Goal: Complete application form: Complete application form

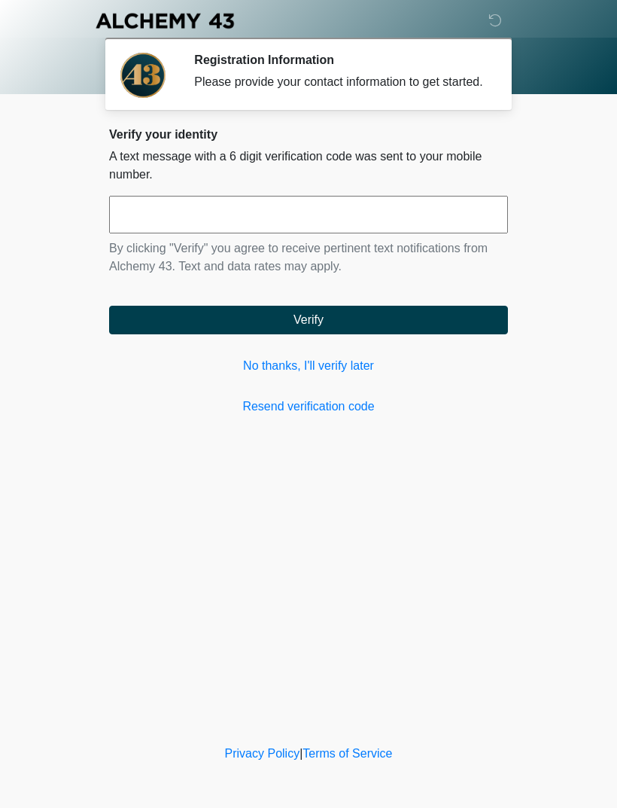
click at [203, 233] on input "text" at bounding box center [308, 215] width 399 height 38
click at [309, 334] on button "Verify" at bounding box center [308, 320] width 399 height 29
type input "******"
click at [372, 334] on button "Verify" at bounding box center [308, 320] width 399 height 29
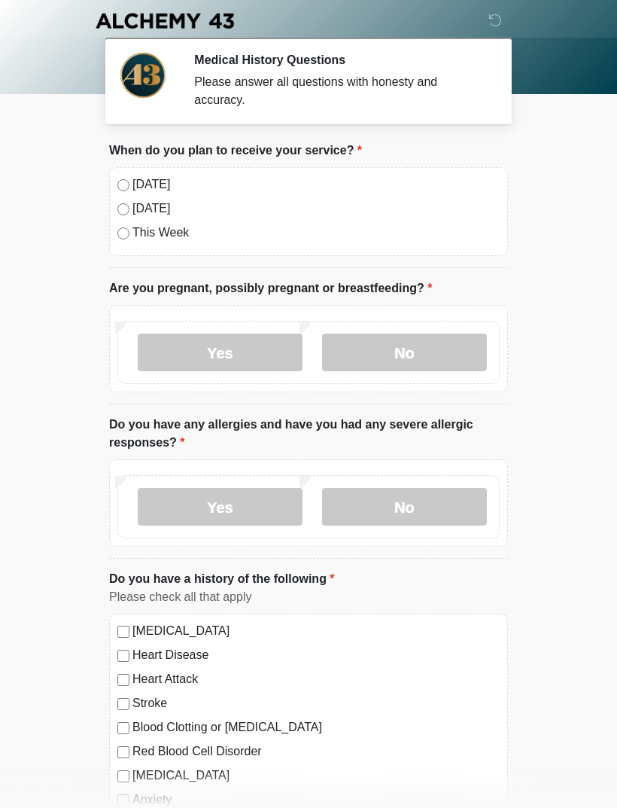
click at [132, 181] on label "Today" at bounding box center [315, 184] width 367 height 18
click at [405, 361] on label "No" at bounding box center [404, 352] width 165 height 38
click at [434, 513] on label "No" at bounding box center [404, 507] width 165 height 38
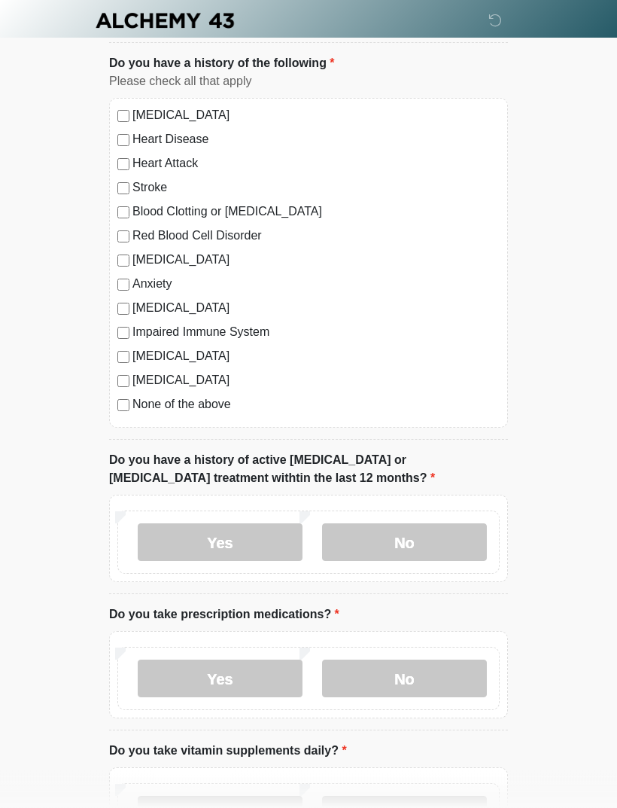
scroll to position [514, 0]
click at [426, 539] on label "No" at bounding box center [404, 544] width 165 height 38
click at [247, 686] on label "Yes" at bounding box center [220, 679] width 165 height 38
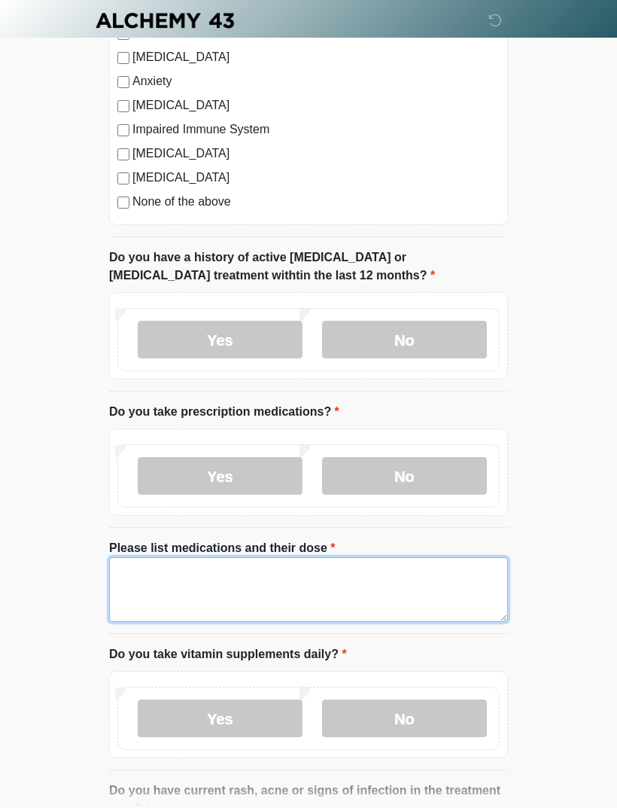
click at [145, 580] on textarea "Please list medications and their dose" at bounding box center [308, 590] width 399 height 65
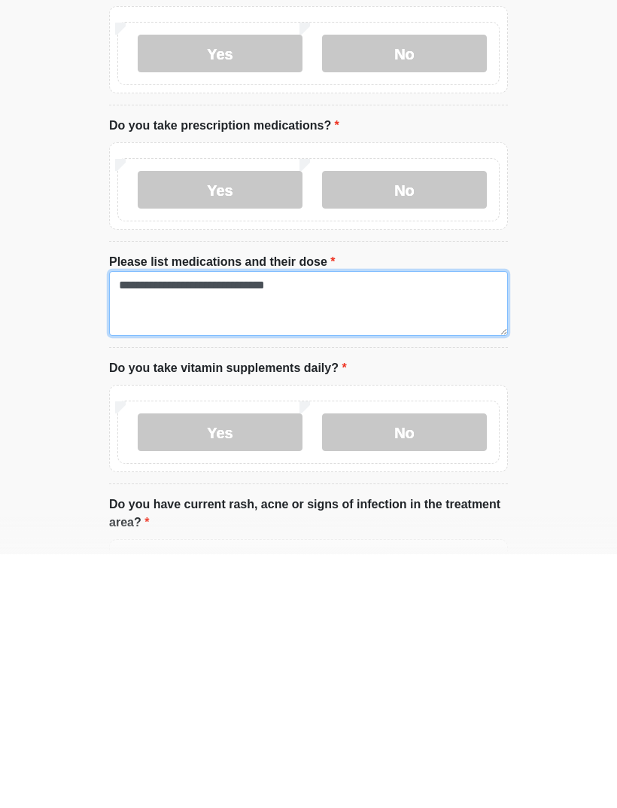
type textarea "**********"
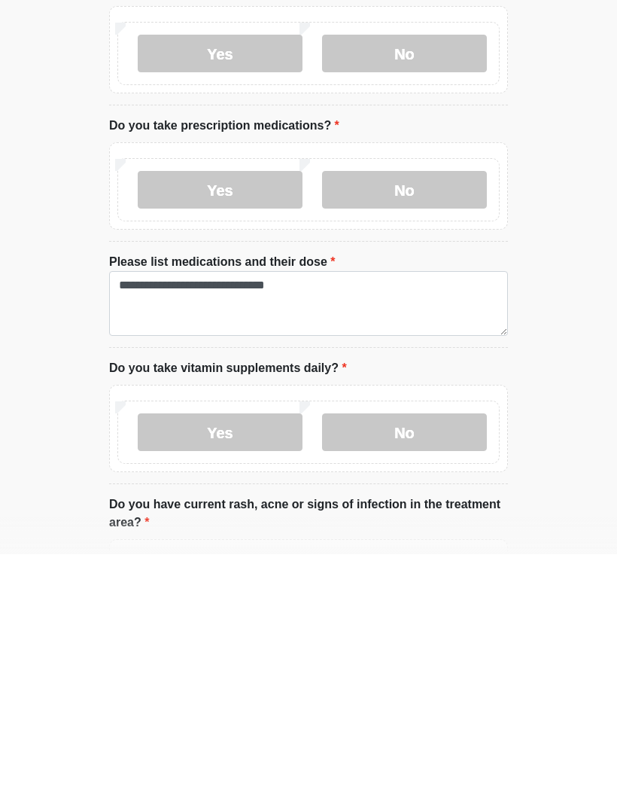
click at [403, 667] on label "No" at bounding box center [404, 686] width 165 height 38
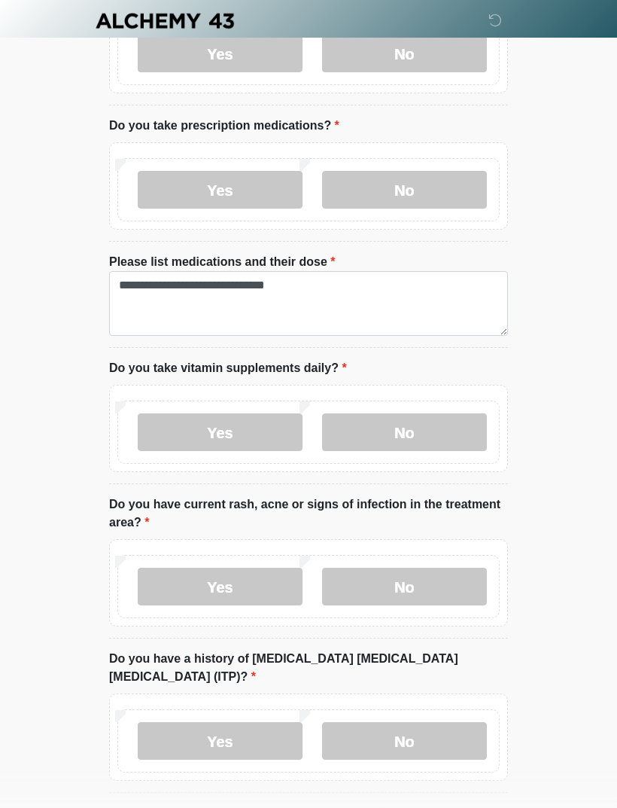
click at [425, 579] on label "No" at bounding box center [404, 587] width 165 height 38
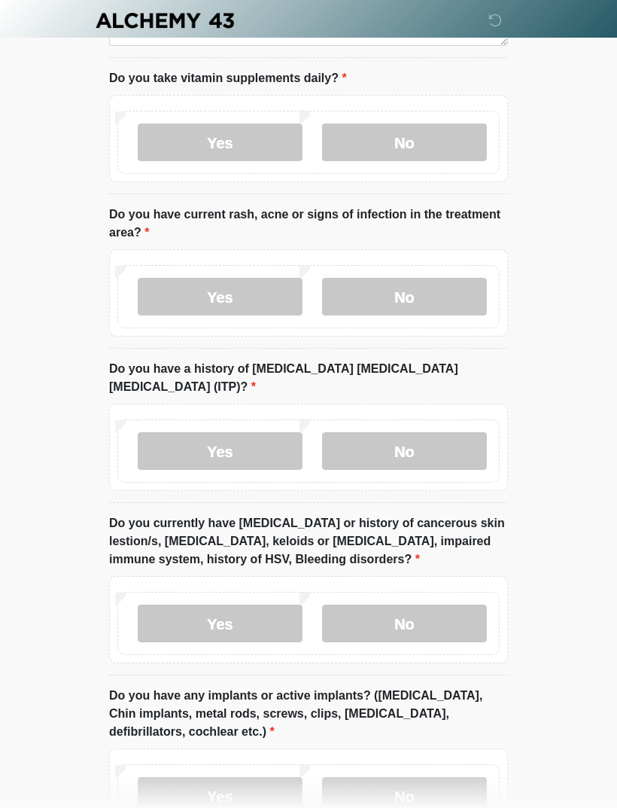
scroll to position [1298, 0]
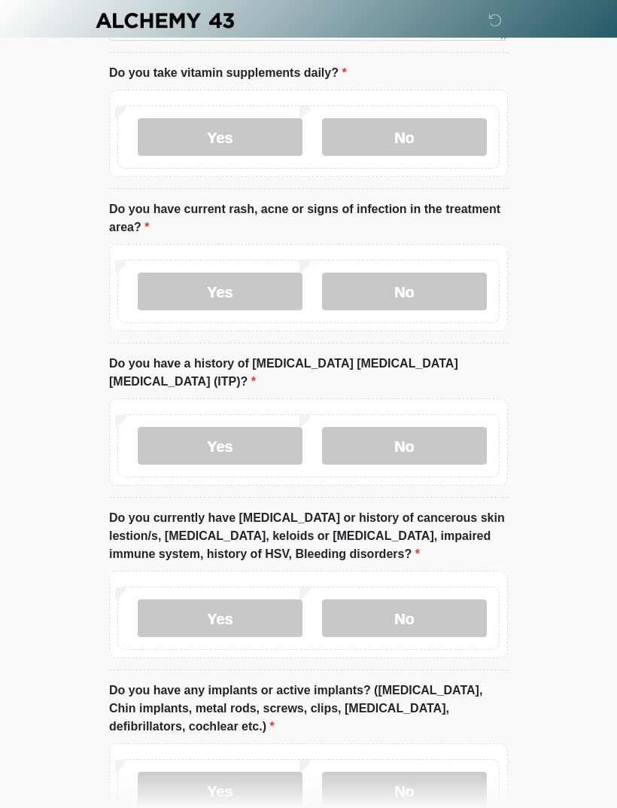
click at [428, 428] on label "No" at bounding box center [404, 447] width 165 height 38
click at [424, 599] on label "No" at bounding box center [404, 618] width 165 height 38
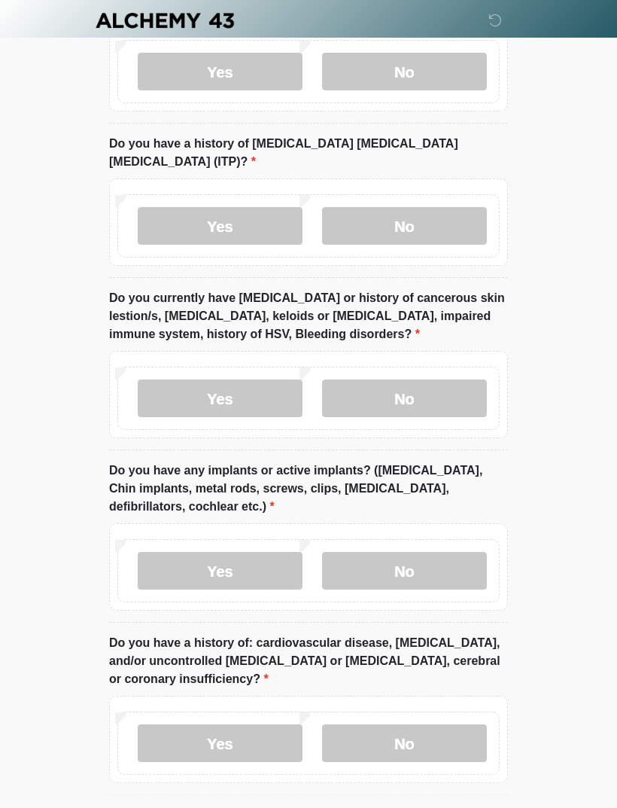
scroll to position [1524, 0]
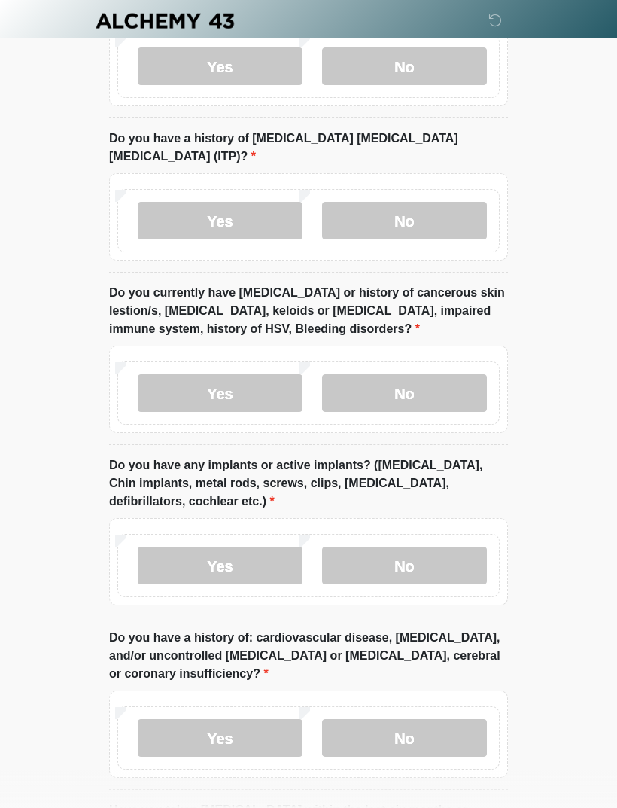
click at [421, 546] on label "No" at bounding box center [404, 565] width 165 height 38
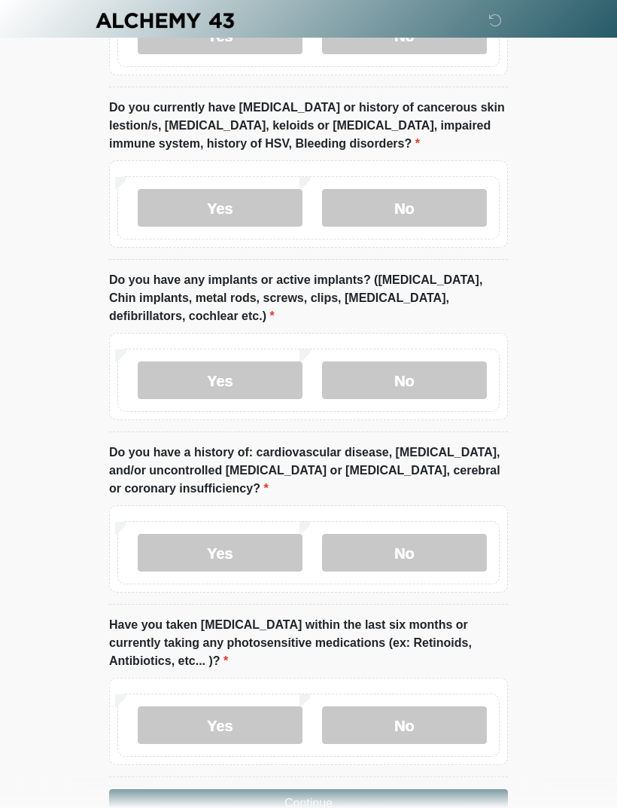
scroll to position [1729, 0]
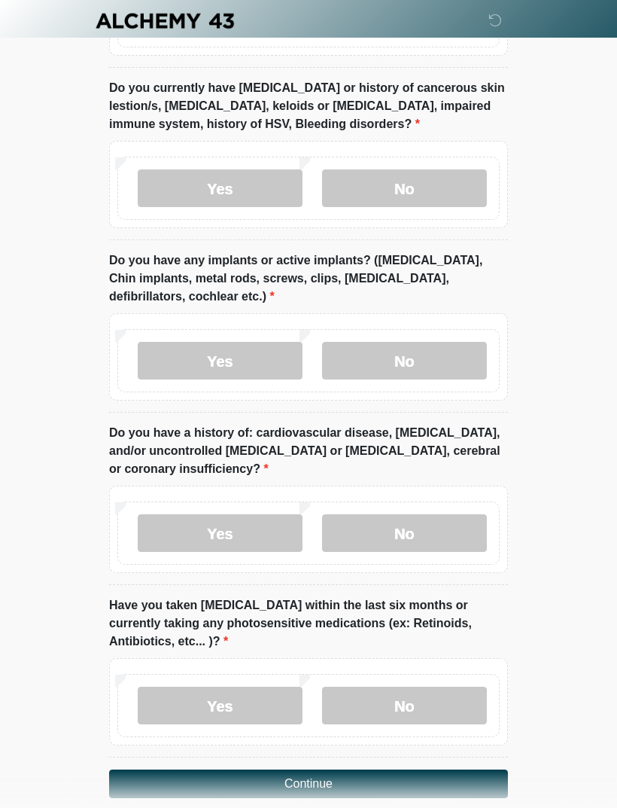
click at [414, 514] on label "No" at bounding box center [404, 533] width 165 height 38
click at [412, 701] on label "No" at bounding box center [404, 705] width 165 height 38
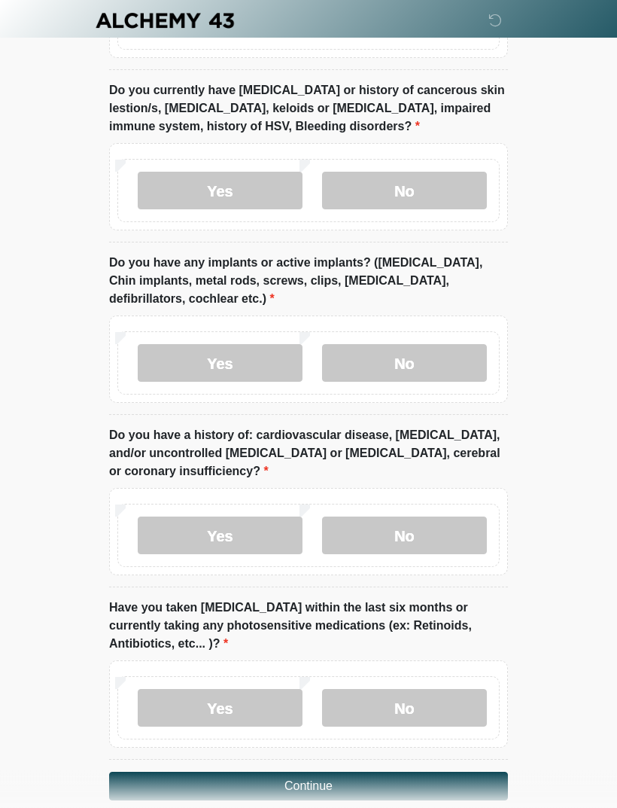
click at [324, 772] on button "Continue" at bounding box center [308, 786] width 399 height 29
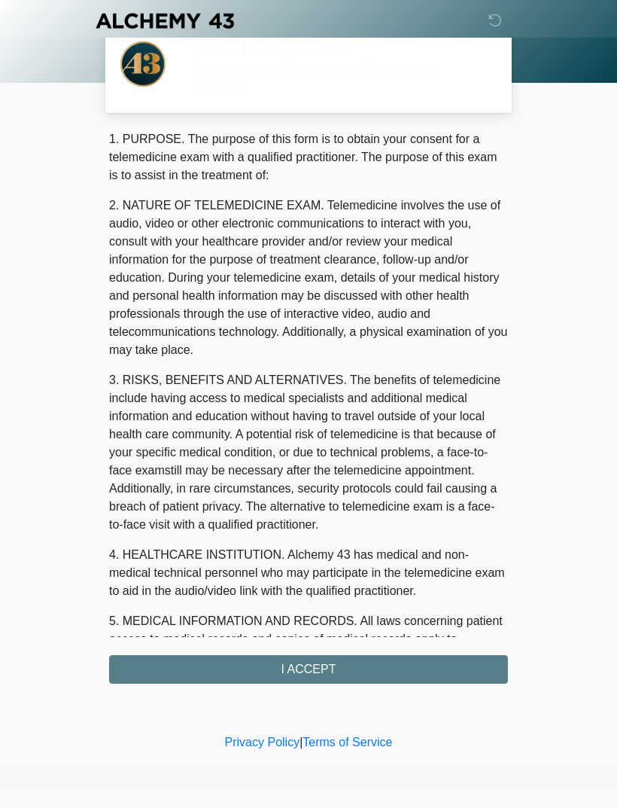
scroll to position [0, 0]
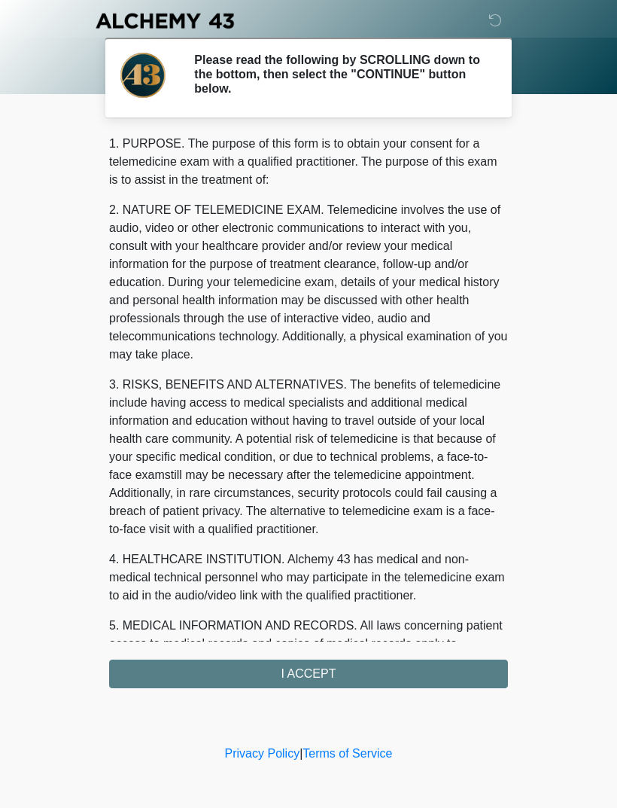
click at [341, 677] on div "1. PURPOSE. The purpose of this form is to obtain your consent for a telemedici…" at bounding box center [308, 411] width 399 height 553
click at [325, 680] on div "1. PURPOSE. The purpose of this form is to obtain your consent for a telemedici…" at bounding box center [308, 411] width 399 height 553
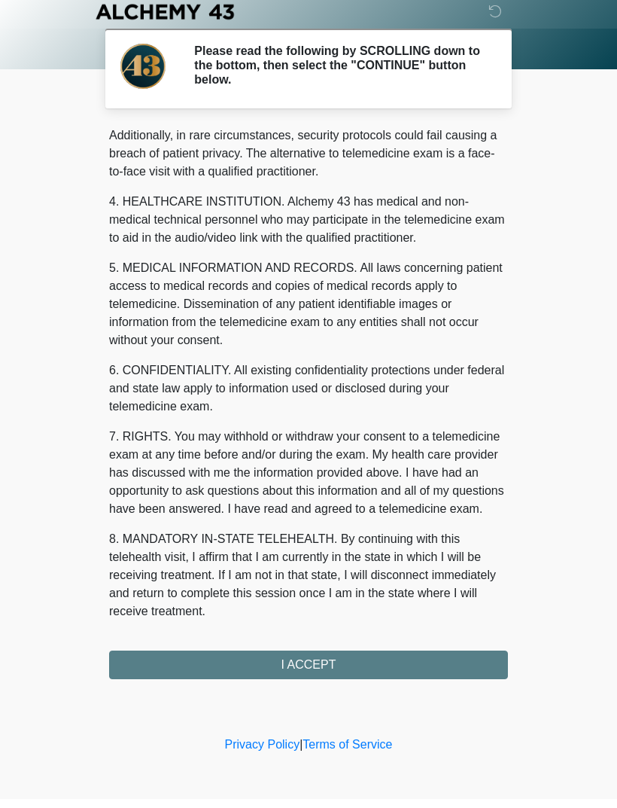
scroll to position [367, 0]
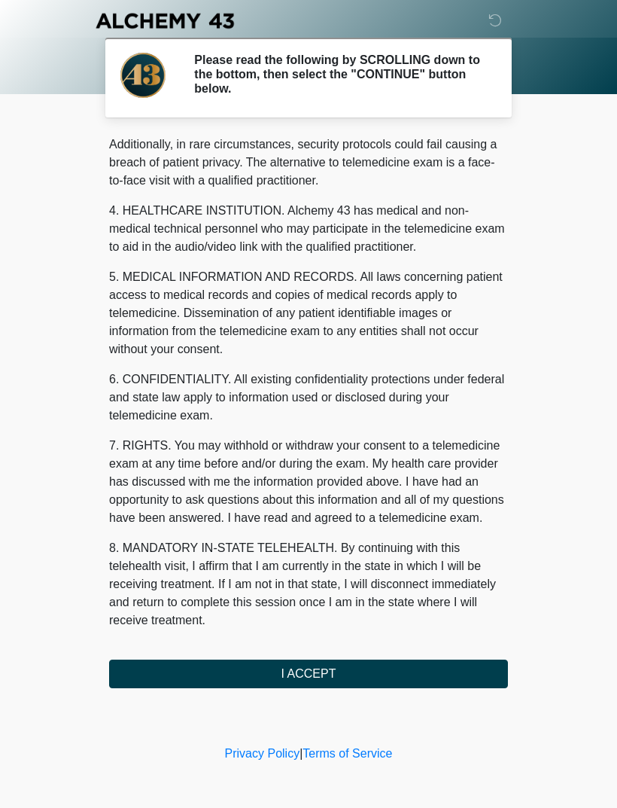
click at [321, 674] on button "I ACCEPT" at bounding box center [308, 673] width 399 height 29
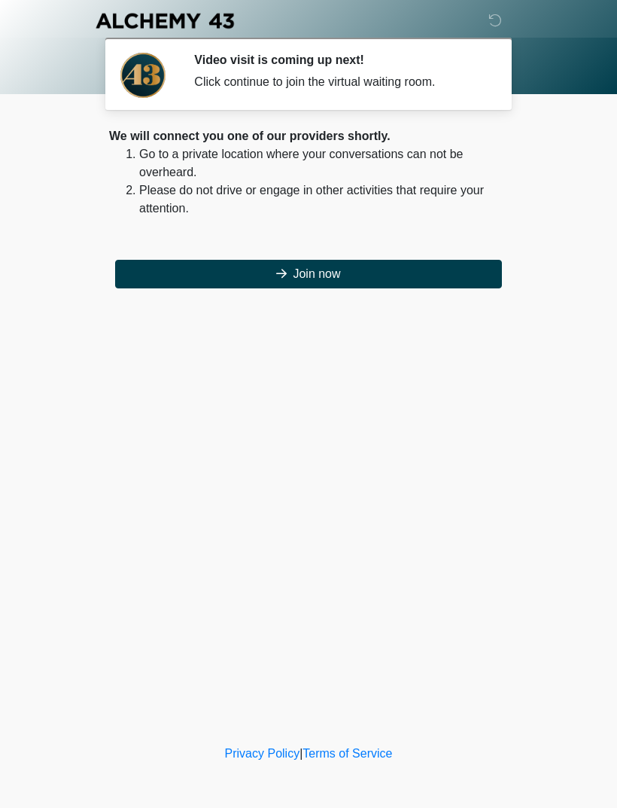
click at [311, 281] on button "Join now" at bounding box center [308, 274] width 387 height 29
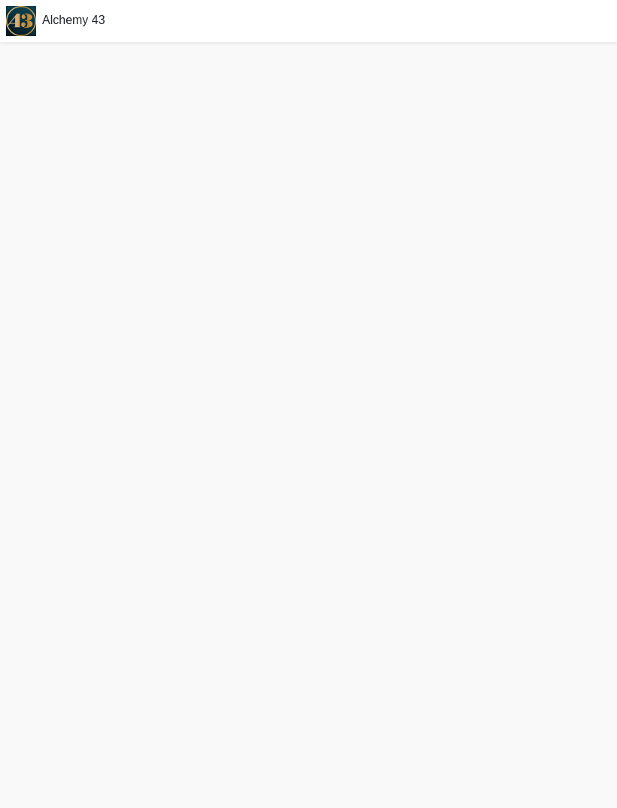
click at [50, 34] on div "Alchemy 43" at bounding box center [308, 21] width 617 height 42
click at [40, 14] on img at bounding box center [21, 21] width 42 height 42
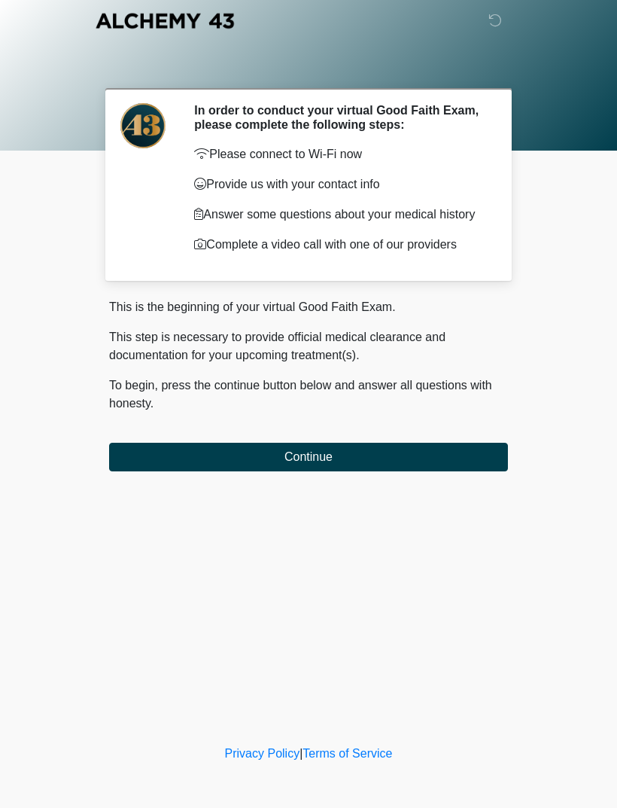
click at [415, 467] on button "Continue" at bounding box center [308, 457] width 399 height 29
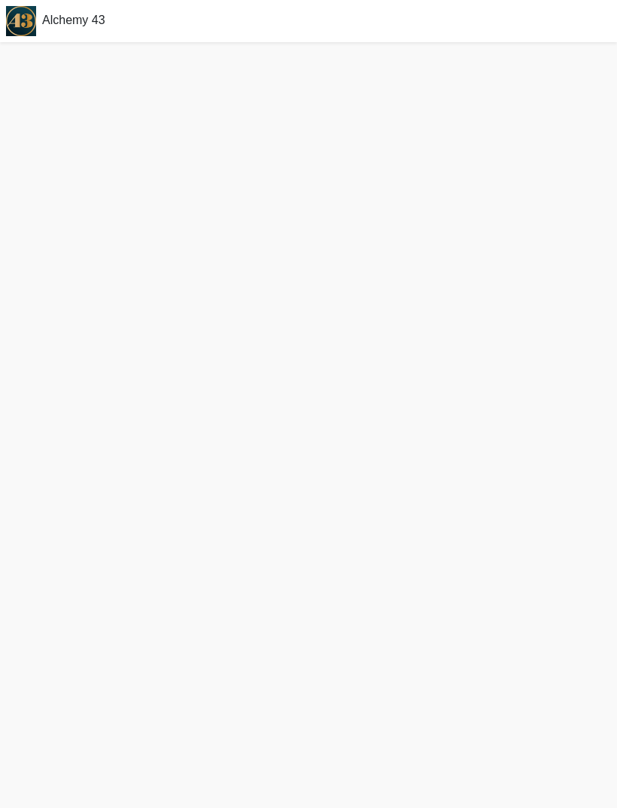
scroll to position [48, 0]
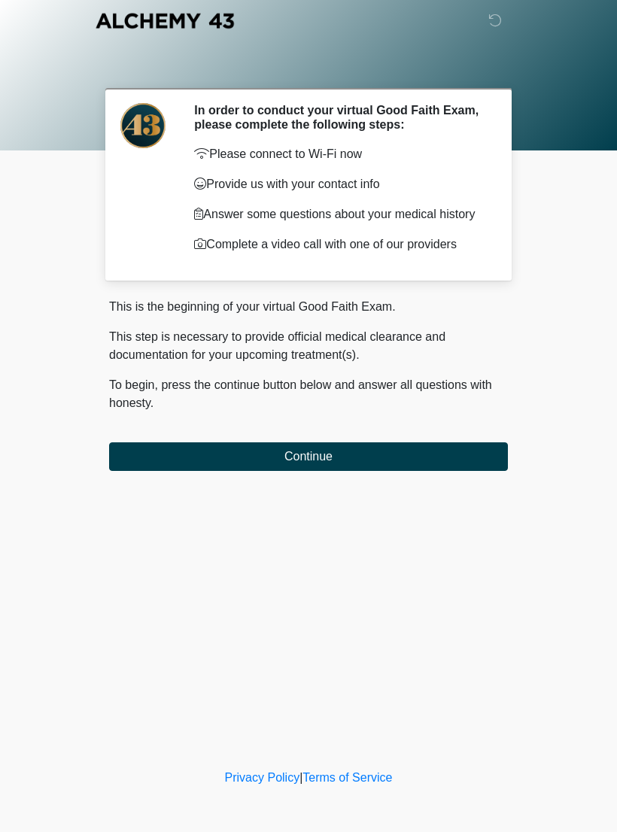
click at [363, 466] on button "Continue" at bounding box center [308, 457] width 399 height 29
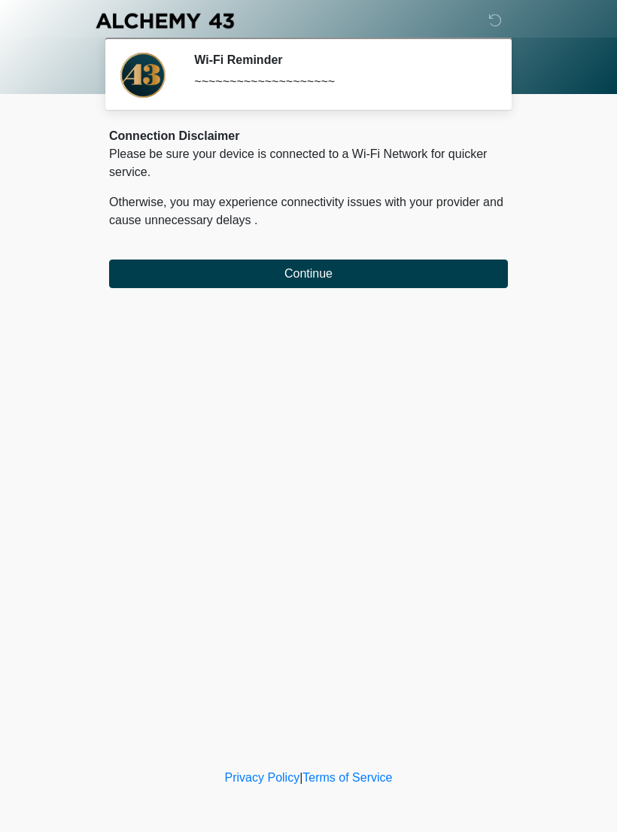
click at [385, 272] on button "Continue" at bounding box center [308, 274] width 399 height 29
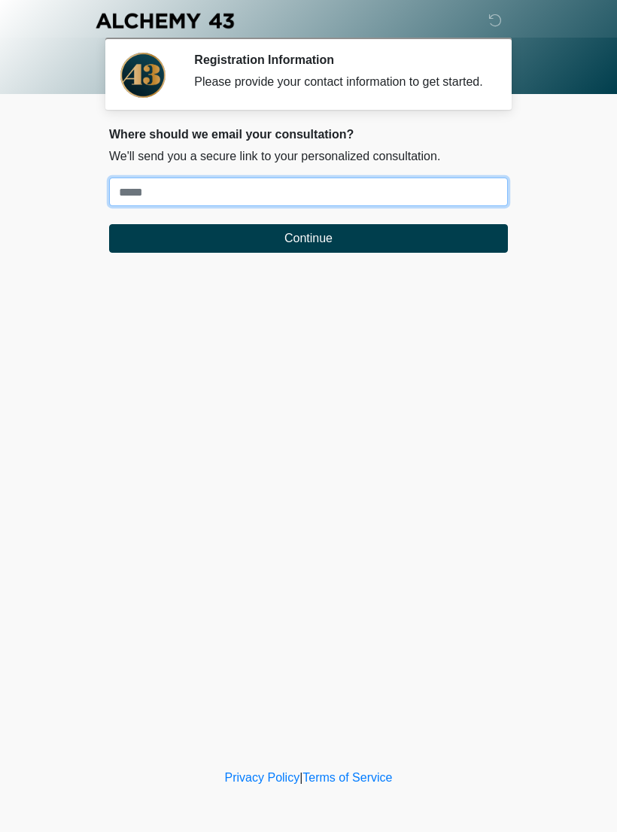
click at [379, 205] on input "Where should we email your treatment plan?" at bounding box center [308, 192] width 399 height 29
type input "**********"
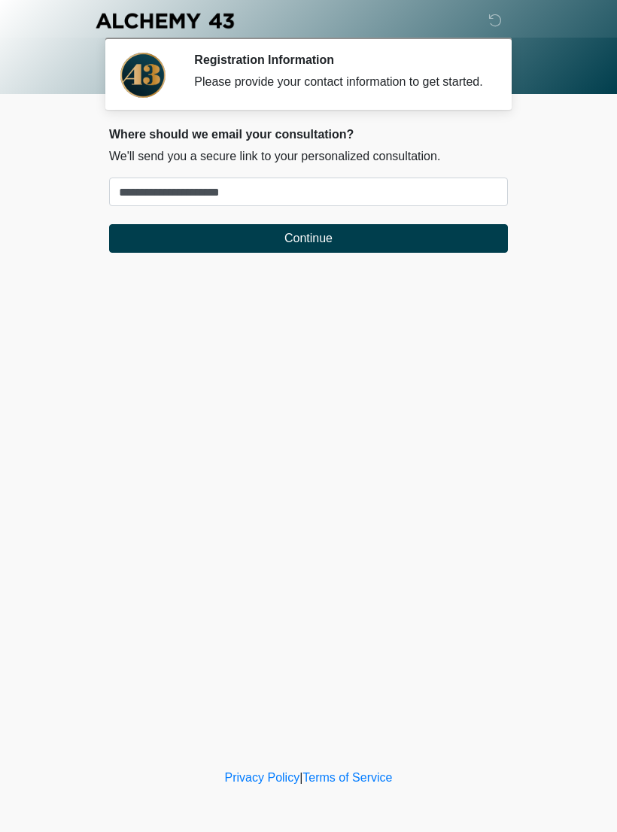
click at [441, 253] on button "Continue" at bounding box center [308, 238] width 399 height 29
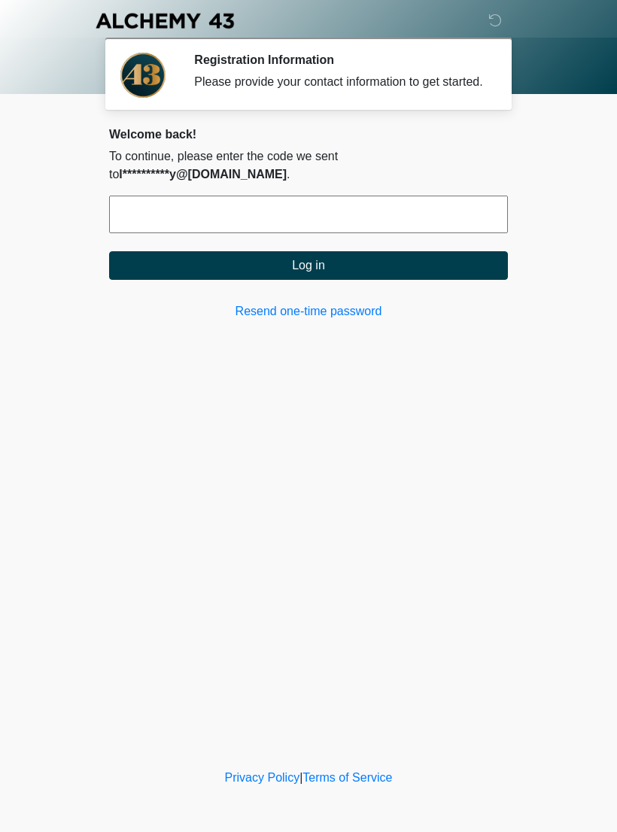
click at [266, 224] on input "text" at bounding box center [308, 215] width 399 height 38
type input "******"
click at [430, 265] on button "Log in" at bounding box center [308, 265] width 399 height 29
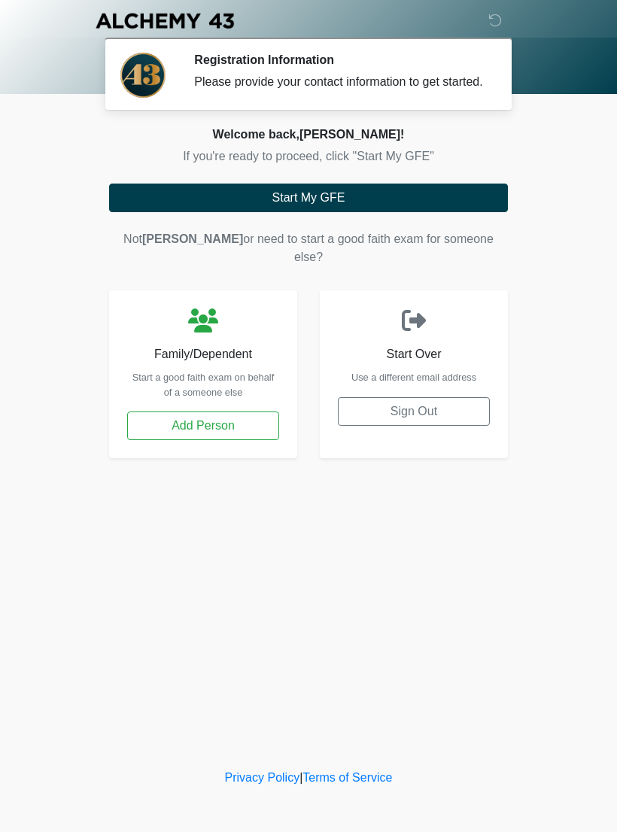
click at [348, 212] on button "Start My GFE" at bounding box center [308, 198] width 399 height 29
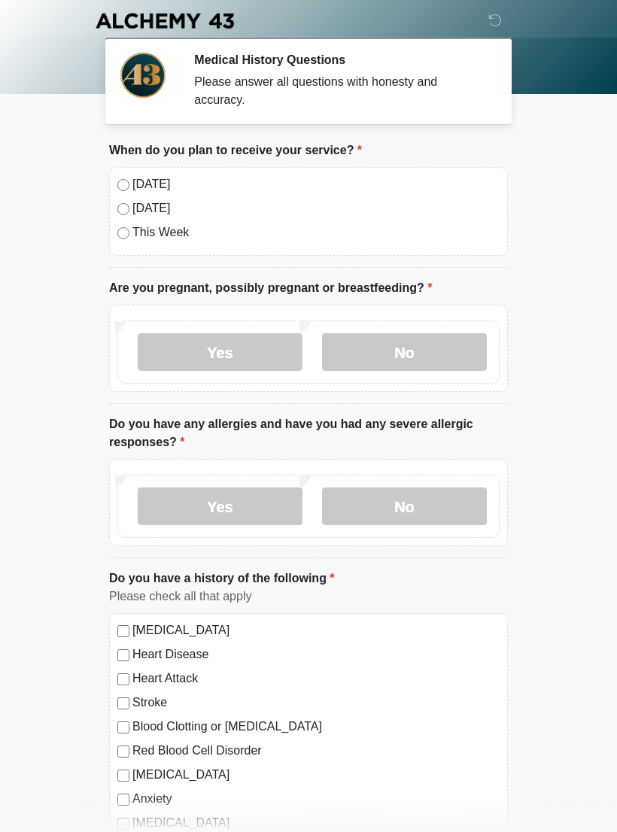
click at [413, 359] on label "No" at bounding box center [404, 352] width 165 height 38
click at [418, 499] on label "No" at bounding box center [404, 507] width 165 height 38
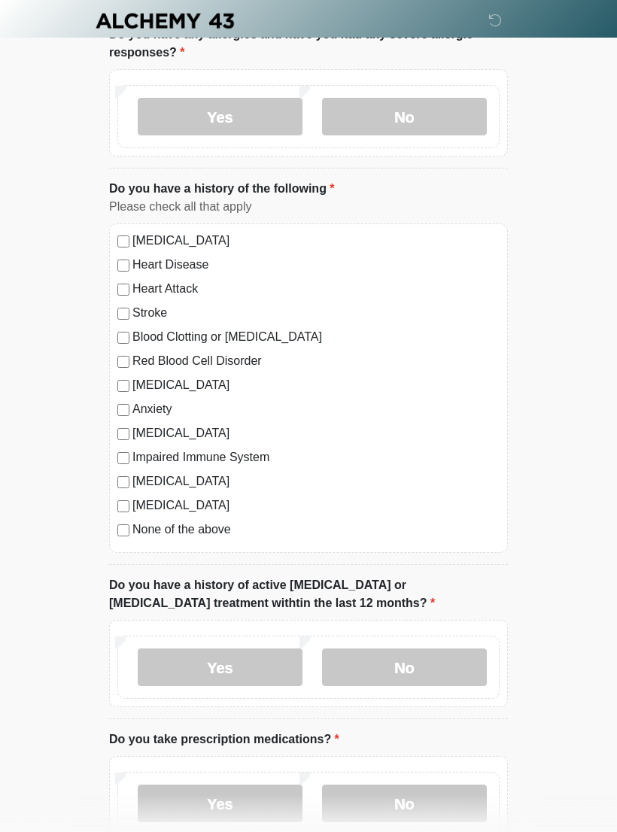
scroll to position [437, 0]
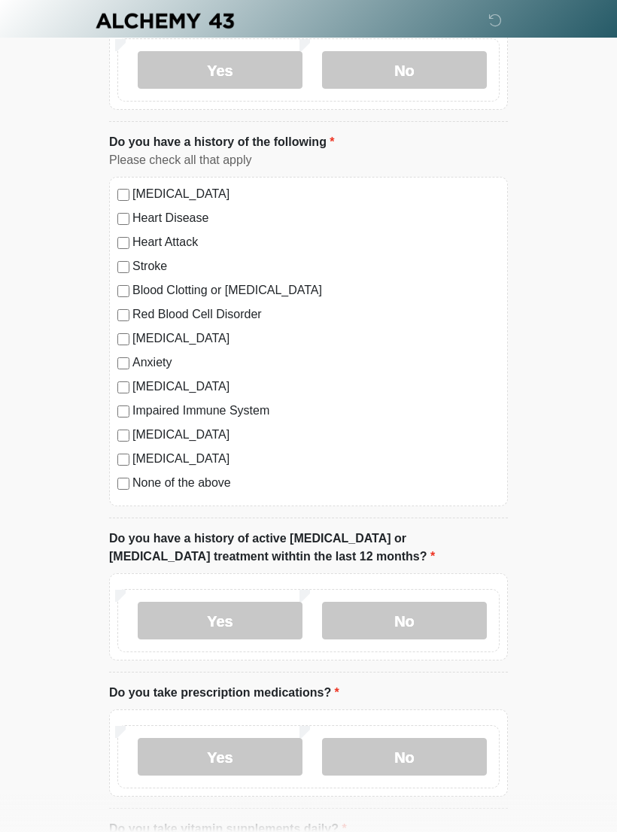
click at [424, 623] on label "No" at bounding box center [404, 621] width 165 height 38
click at [248, 763] on label "Yes" at bounding box center [220, 757] width 165 height 38
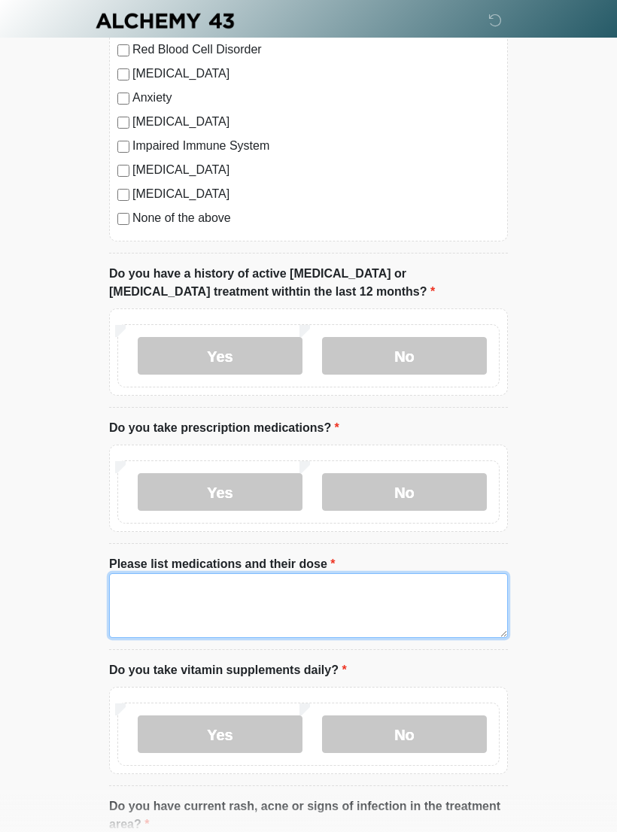
click at [160, 583] on textarea "Please list medications and their dose" at bounding box center [308, 606] width 399 height 65
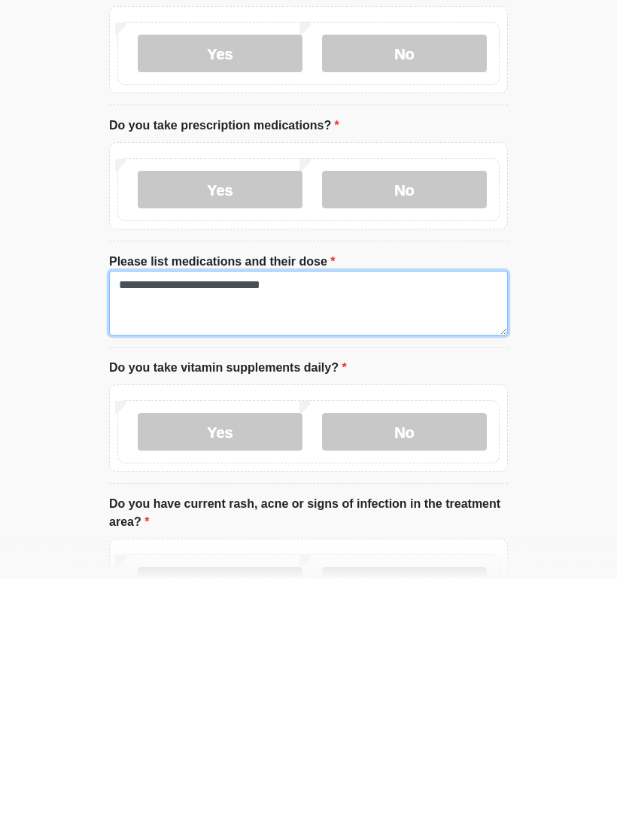
type textarea "**********"
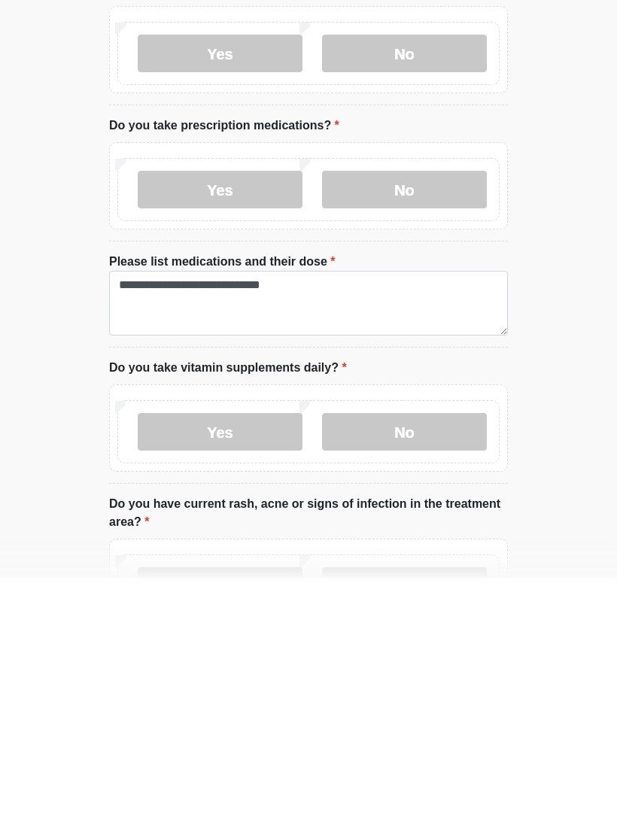
click at [439, 667] on label "No" at bounding box center [404, 686] width 165 height 38
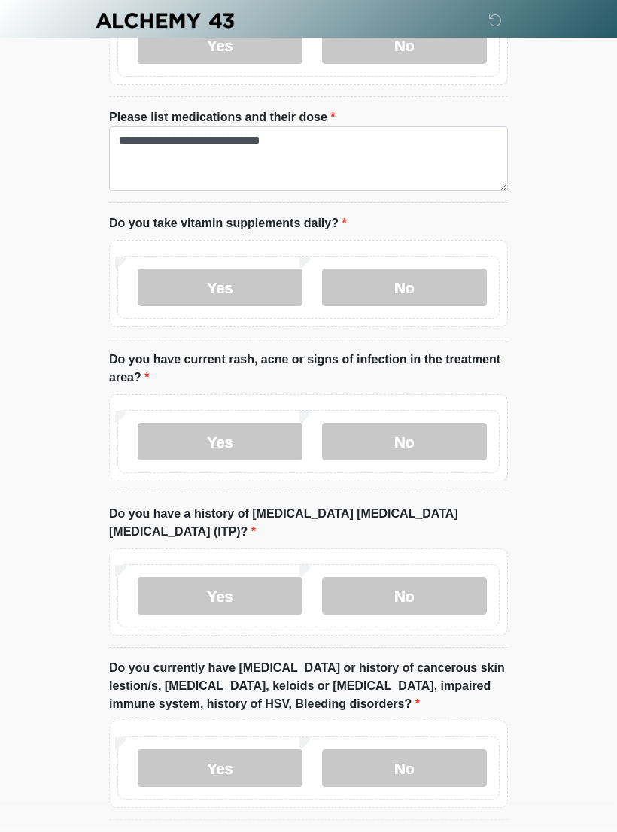
scroll to position [1147, 0]
click at [446, 430] on label "No" at bounding box center [404, 443] width 165 height 38
click at [437, 578] on label "No" at bounding box center [404, 597] width 165 height 38
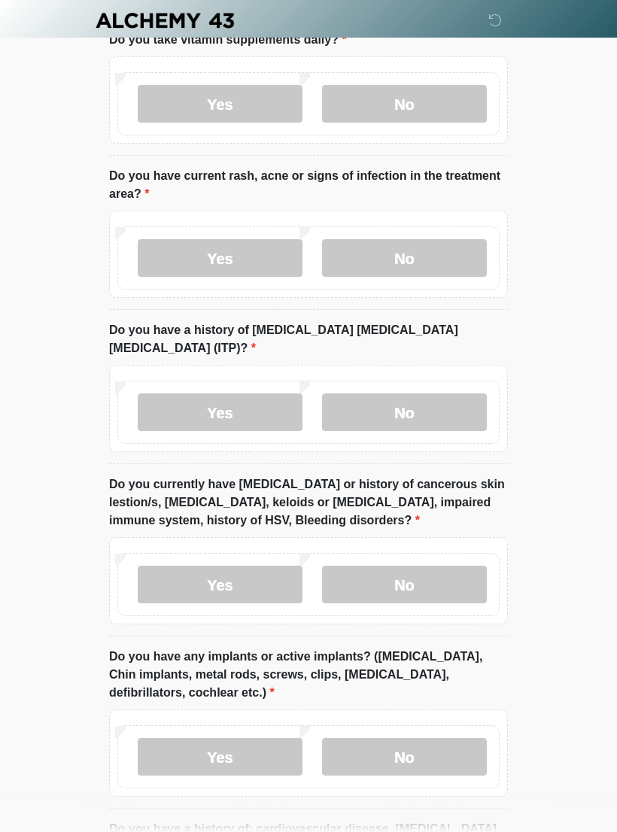
scroll to position [1332, 0]
click at [431, 566] on label "No" at bounding box center [404, 585] width 165 height 38
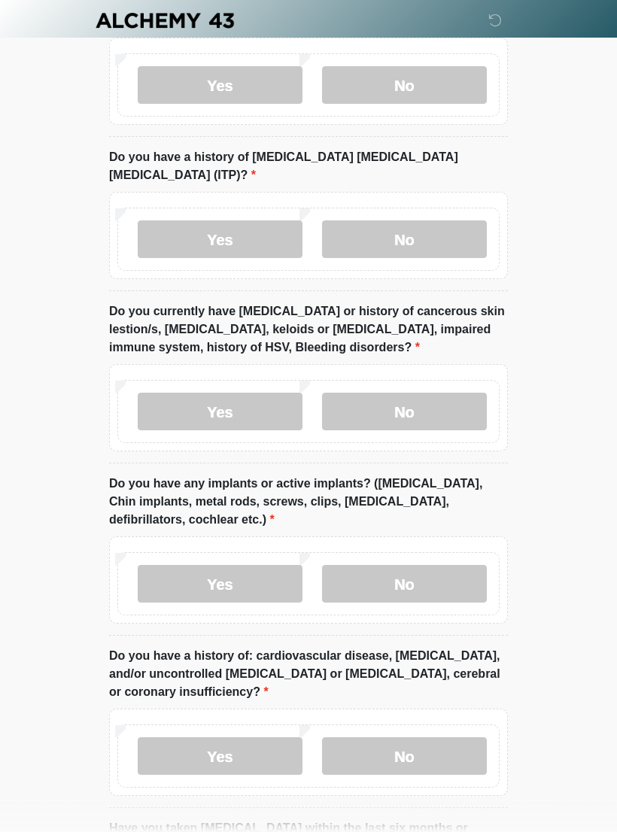
scroll to position [1507, 0]
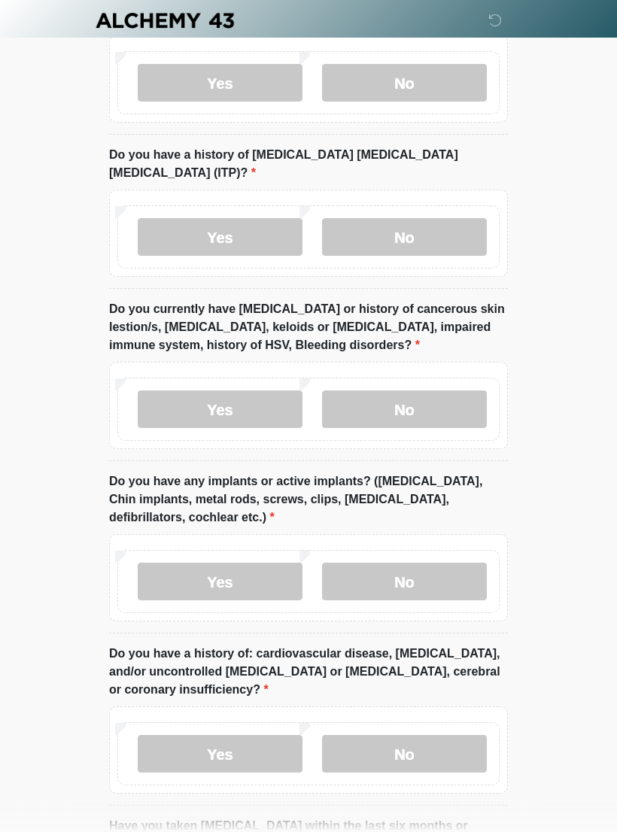
click at [408, 564] on label "No" at bounding box center [404, 583] width 165 height 38
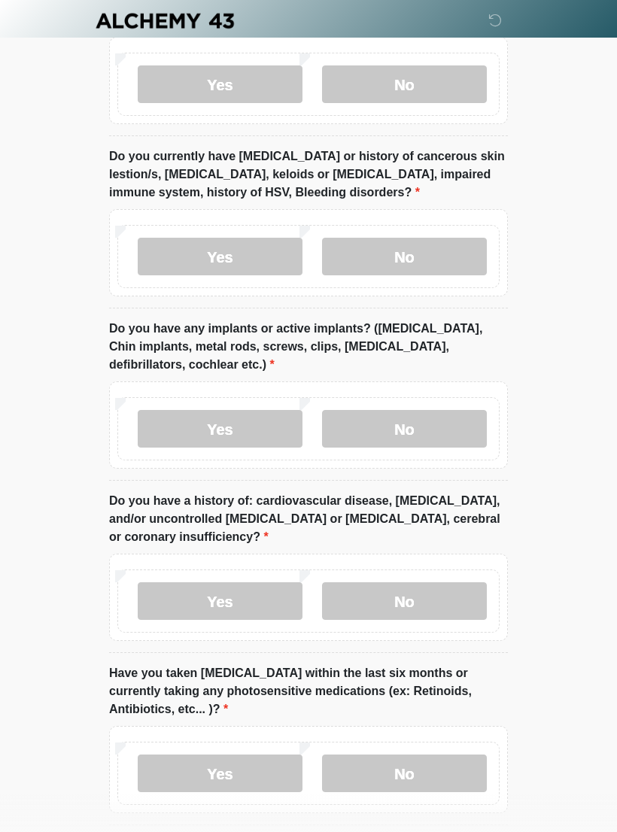
scroll to position [1660, 0]
click at [439, 583] on label "No" at bounding box center [404, 602] width 165 height 38
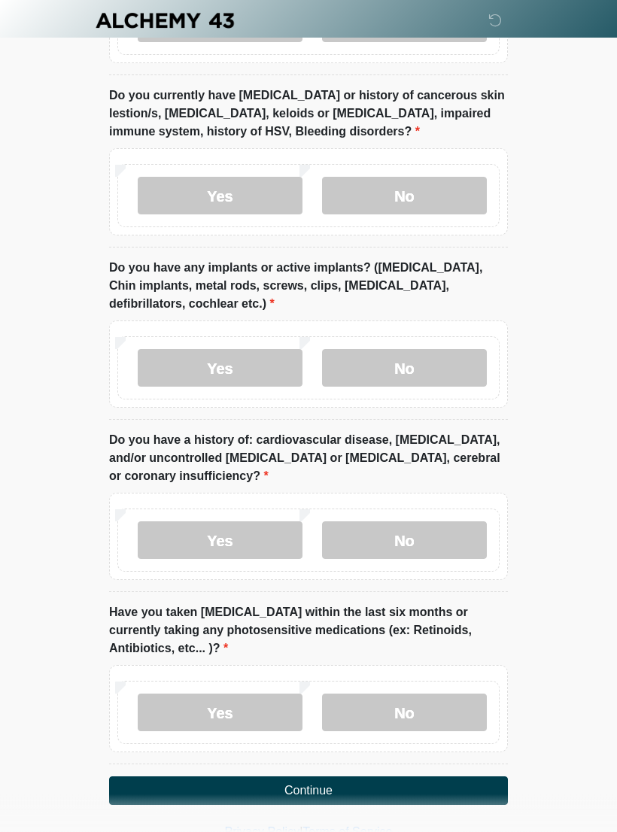
scroll to position [1729, 0]
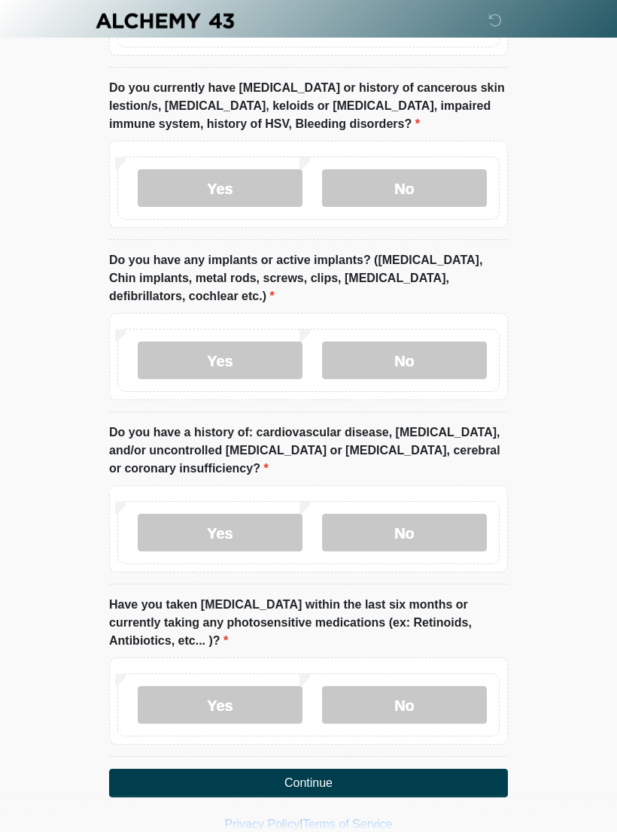
click at [413, 699] on label "No" at bounding box center [404, 705] width 165 height 38
click at [330, 769] on button "Continue" at bounding box center [308, 783] width 399 height 29
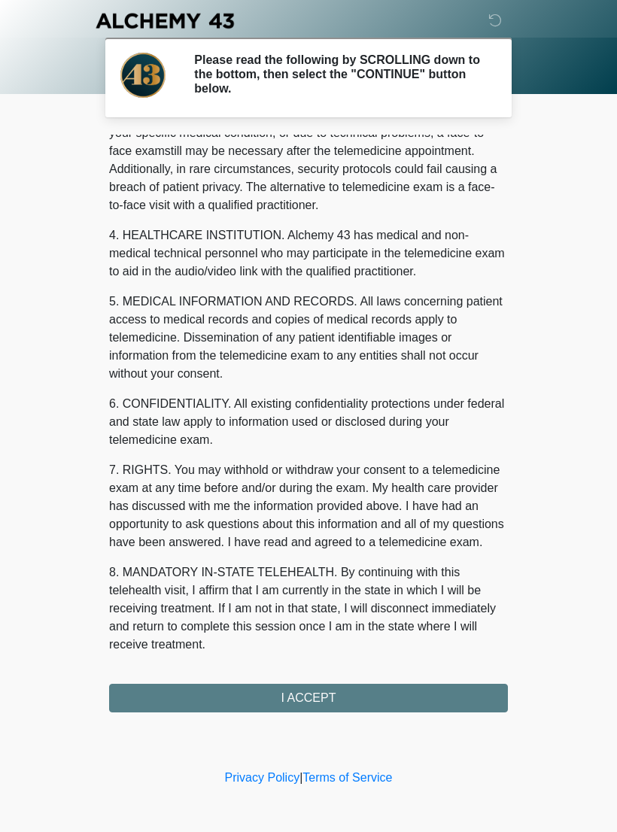
scroll to position [342, 0]
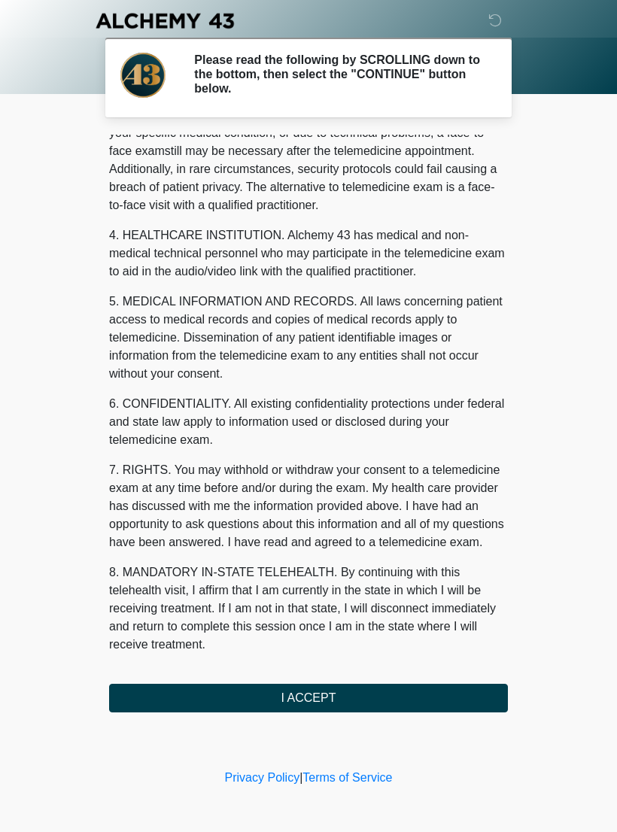
click at [328, 702] on button "I ACCEPT" at bounding box center [308, 698] width 399 height 29
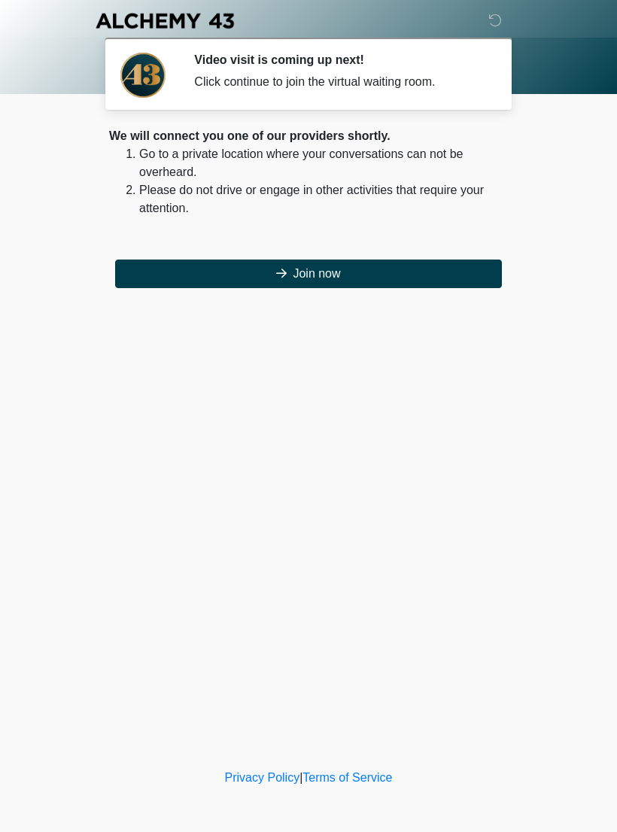
click at [357, 285] on button "Join now" at bounding box center [308, 274] width 387 height 29
